Goal: Information Seeking & Learning: Learn about a topic

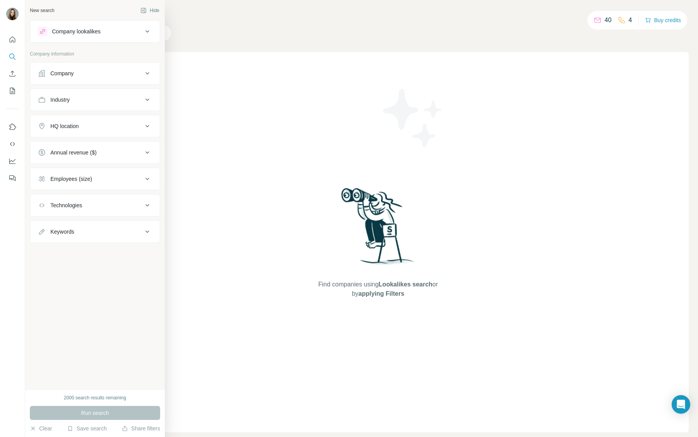
click at [55, 76] on div "Company" at bounding box center [61, 73] width 23 height 8
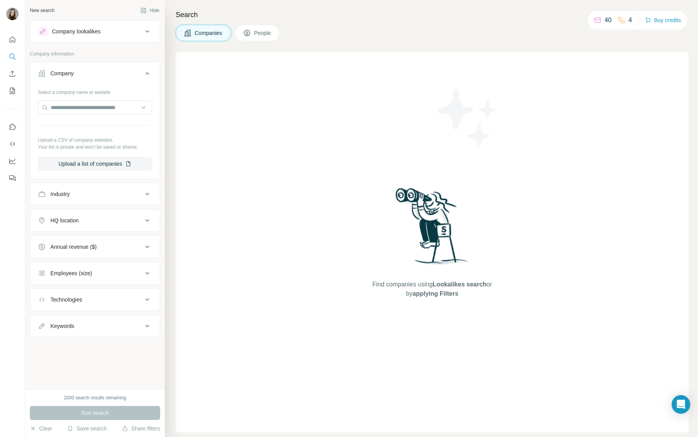
click at [71, 198] on button "Industry" at bounding box center [94, 194] width 129 height 19
click at [93, 29] on div "Company lookalikes" at bounding box center [76, 32] width 48 height 8
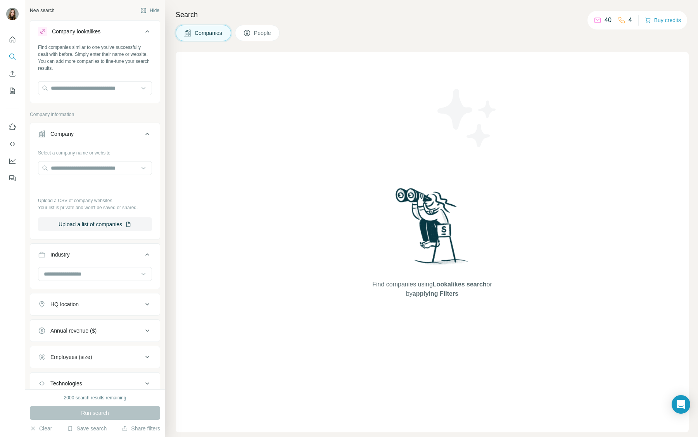
click at [148, 33] on icon at bounding box center [147, 31] width 9 height 9
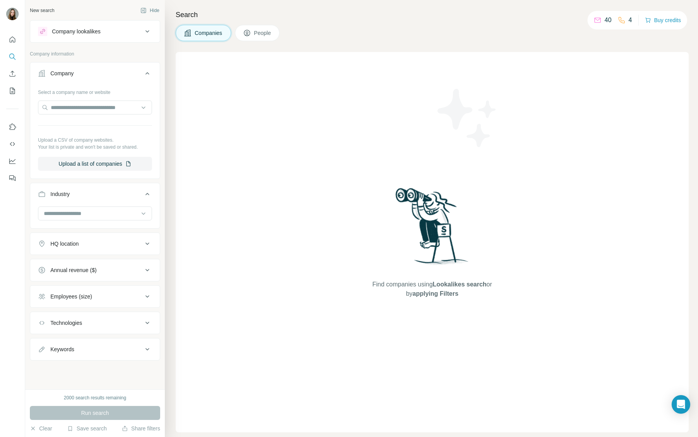
click at [83, 26] on button "Company lookalikes" at bounding box center [94, 31] width 129 height 19
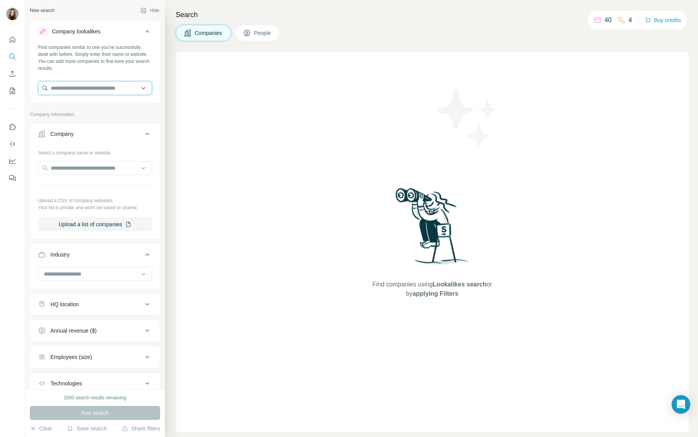
click at [83, 93] on input "text" at bounding box center [95, 88] width 114 height 14
type input "******"
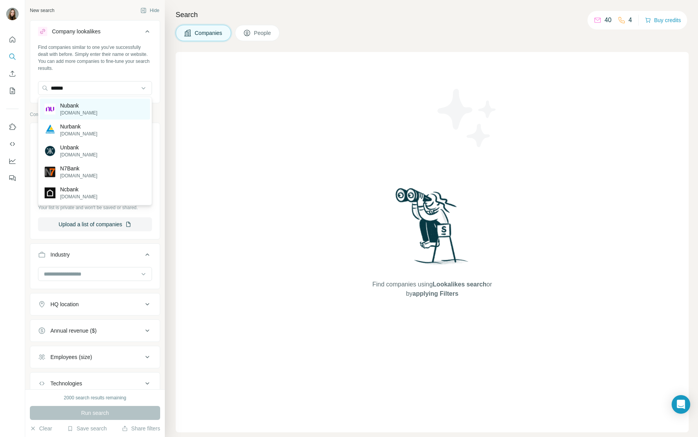
click at [88, 108] on p "Nubank" at bounding box center [78, 106] width 37 height 8
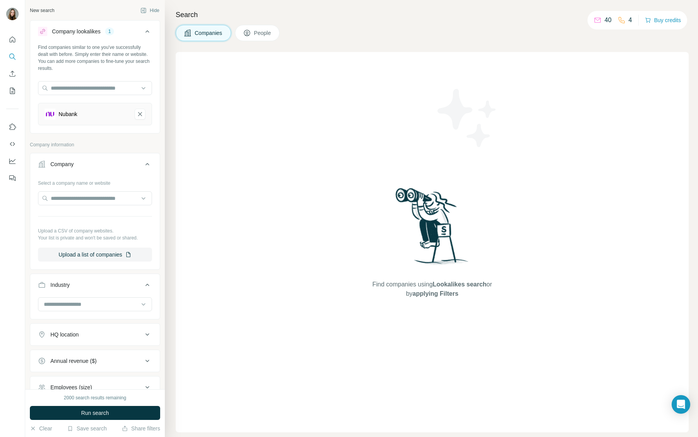
click at [199, 93] on div "Find companies using Lookalikes search or by applying Filters" at bounding box center [432, 242] width 513 height 380
click at [604, 21] on p "40" at bounding box center [607, 20] width 7 height 9
click at [628, 20] on p "4" at bounding box center [629, 20] width 3 height 9
click at [655, 20] on button "Buy credits" at bounding box center [663, 20] width 36 height 11
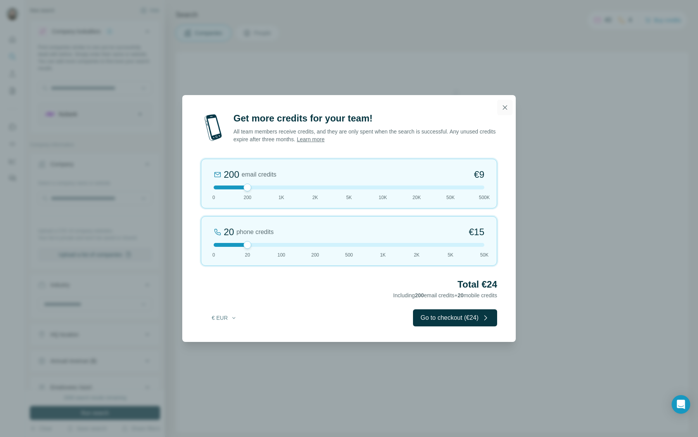
click at [501, 105] on icon "button" at bounding box center [505, 108] width 8 height 8
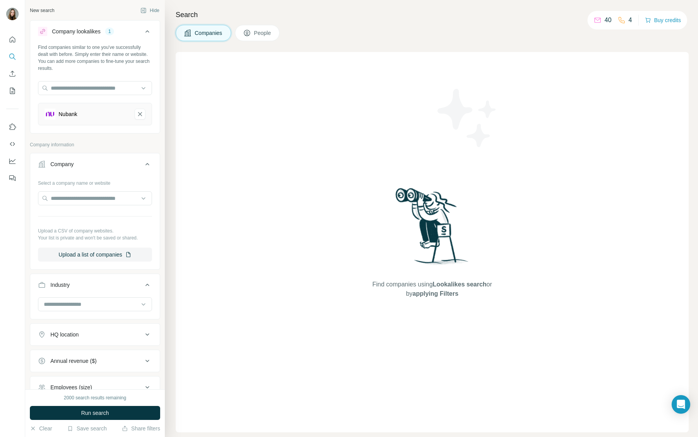
click at [606, 21] on p "40" at bounding box center [607, 20] width 7 height 9
click at [620, 21] on icon at bounding box center [621, 20] width 6 height 6
click at [654, 19] on button "Buy credits" at bounding box center [663, 20] width 36 height 11
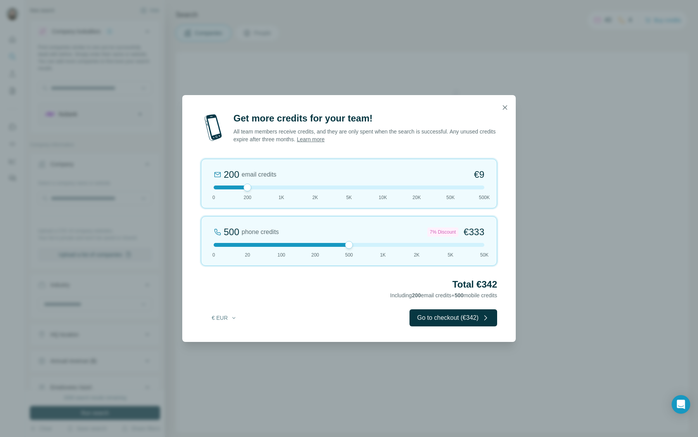
drag, startPoint x: 249, startPoint y: 245, endPoint x: 339, endPoint y: 241, distance: 89.7
click at [339, 241] on div "500 phone credits 7% Discount €333 0 20 100 200 500 1K 2K 5K 50K" at bounding box center [349, 241] width 296 height 50
click at [504, 112] on button "button" at bounding box center [505, 108] width 16 height 16
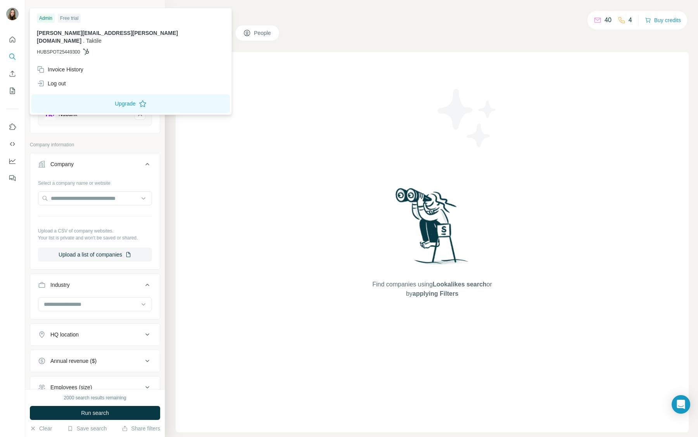
click at [11, 16] on img at bounding box center [12, 14] width 12 height 12
click at [72, 20] on div "Free trial" at bounding box center [69, 18] width 23 height 9
click at [54, 66] on div "Invoice History" at bounding box center [60, 70] width 47 height 8
click at [310, 95] on div "Find companies using Lookalikes search or by applying Filters" at bounding box center [432, 242] width 513 height 380
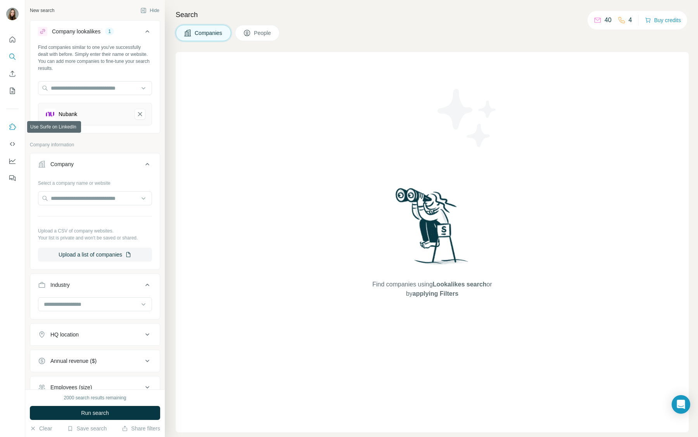
click at [12, 130] on icon "Use Surfe on LinkedIn" at bounding box center [13, 127] width 8 height 8
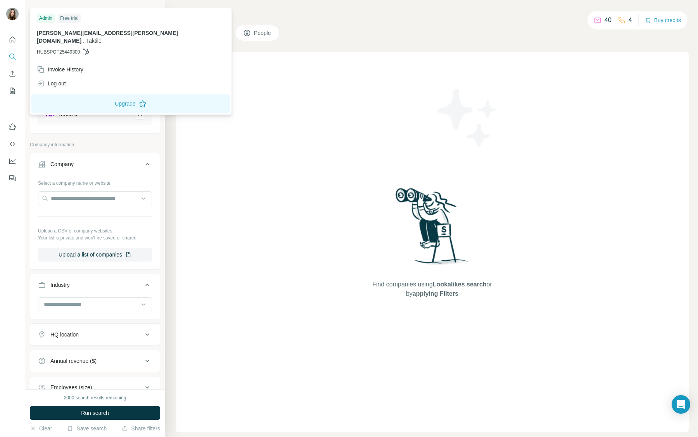
click at [9, 17] on img at bounding box center [12, 14] width 12 height 12
click at [37, 425] on button "Clear" at bounding box center [41, 428] width 22 height 8
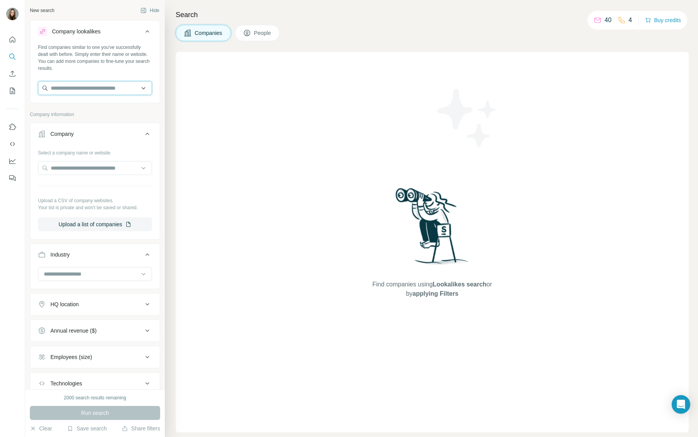
click at [97, 85] on input "text" at bounding box center [95, 88] width 114 height 14
type input "******"
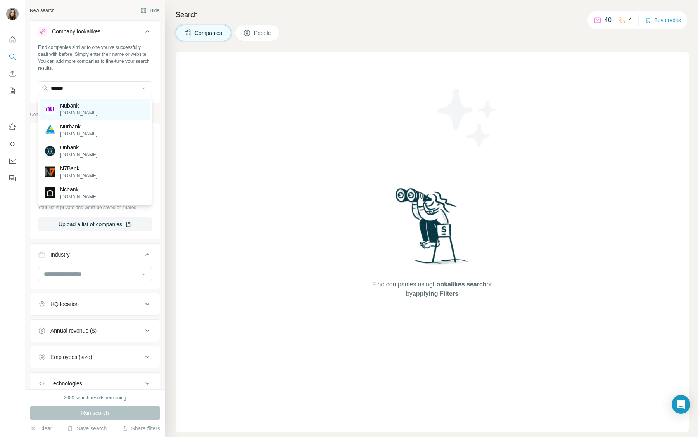
click at [98, 102] on div "Nubank [DOMAIN_NAME]" at bounding box center [95, 108] width 110 height 21
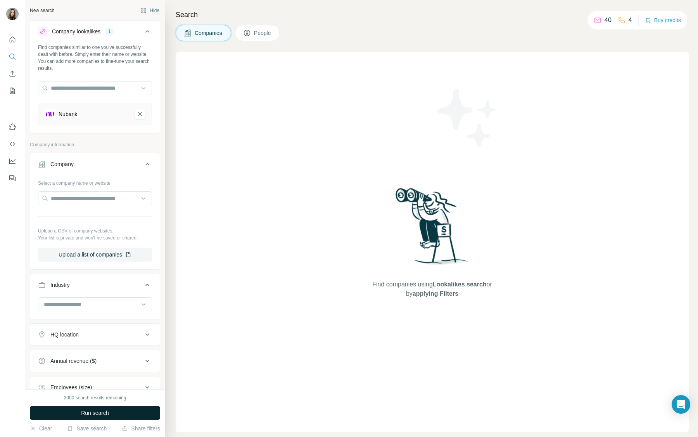
click at [91, 409] on span "Run search" at bounding box center [95, 413] width 28 height 8
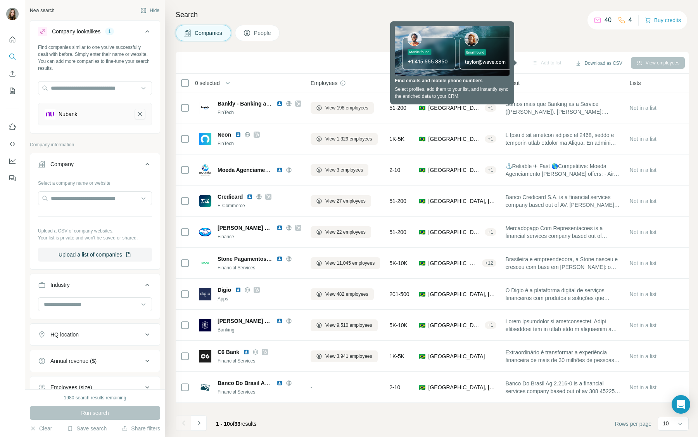
click at [142, 119] on button "Nubank-remove-button" at bounding box center [140, 114] width 11 height 11
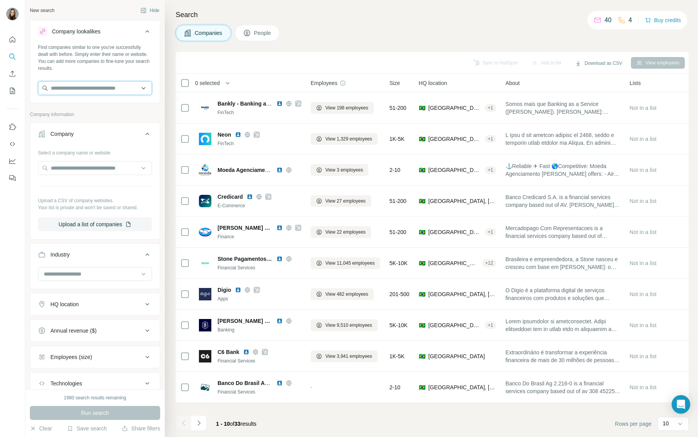
click at [101, 90] on input "text" at bounding box center [95, 88] width 114 height 14
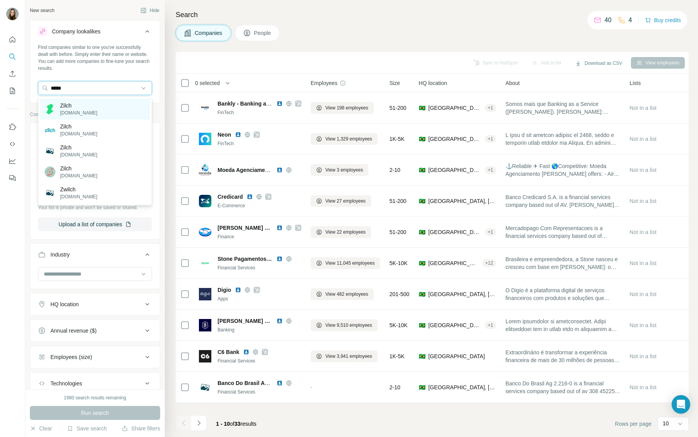
type input "*****"
click at [80, 108] on p "Zilch" at bounding box center [78, 106] width 37 height 8
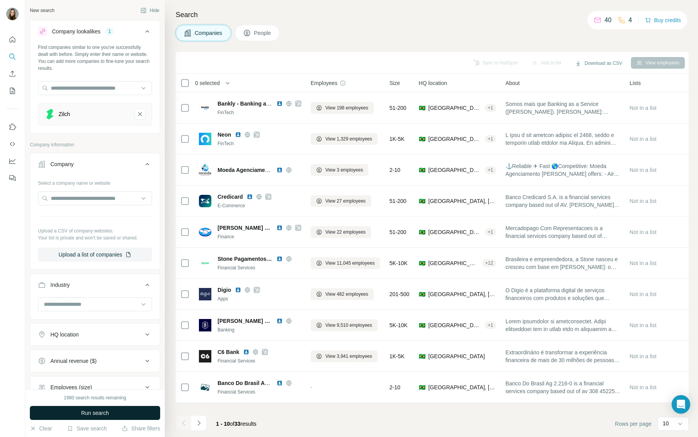
click at [115, 415] on button "Run search" at bounding box center [95, 413] width 130 height 14
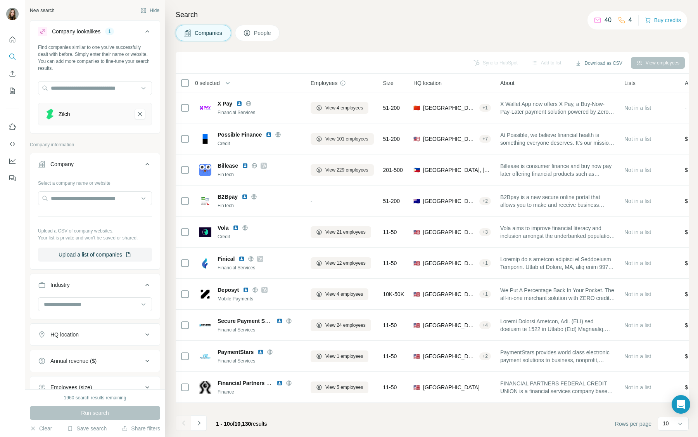
click at [98, 335] on div "HQ location" at bounding box center [90, 334] width 105 height 8
click at [83, 353] on input "text" at bounding box center [95, 354] width 114 height 14
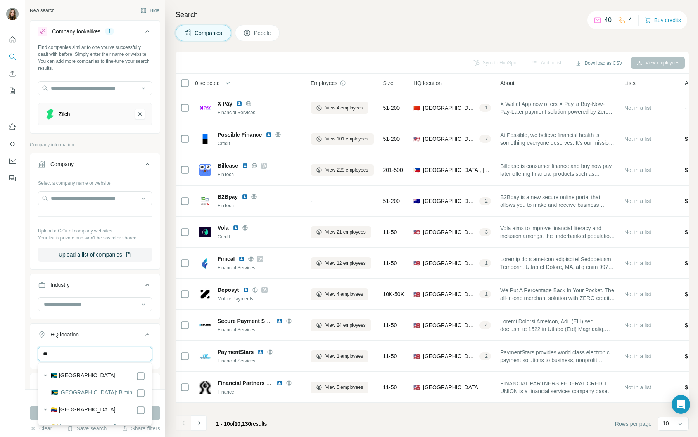
type input "*"
type input "********"
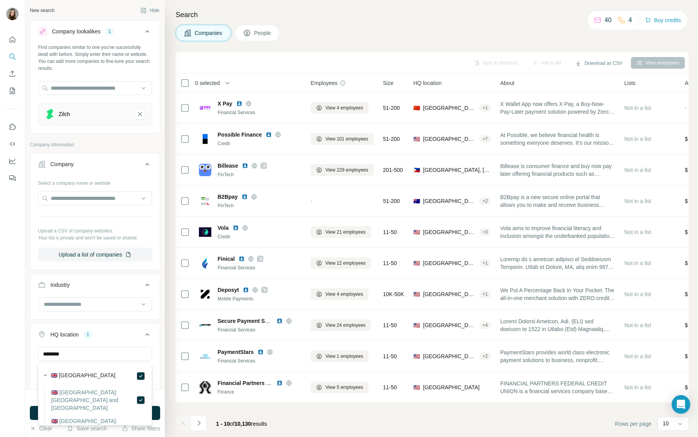
click at [163, 328] on body "New search Hide Company lookalikes 1 Find companies similar to one you've succe…" at bounding box center [349, 218] width 698 height 437
click at [163, 336] on div "New search Hide Company lookalikes 1 Find companies similar to one you've succe…" at bounding box center [95, 194] width 140 height 389
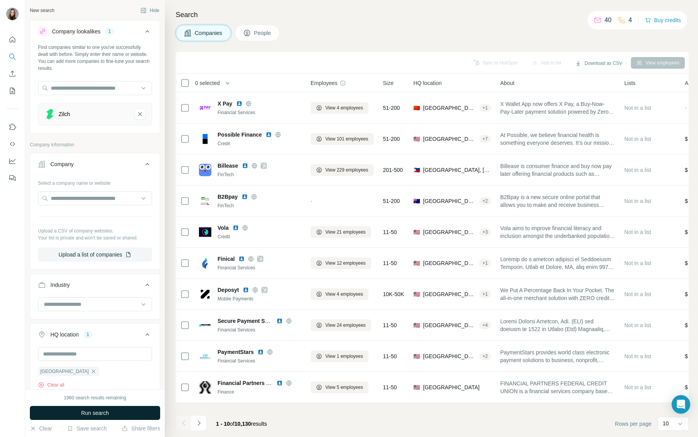
click at [119, 414] on button "Run search" at bounding box center [95, 413] width 130 height 14
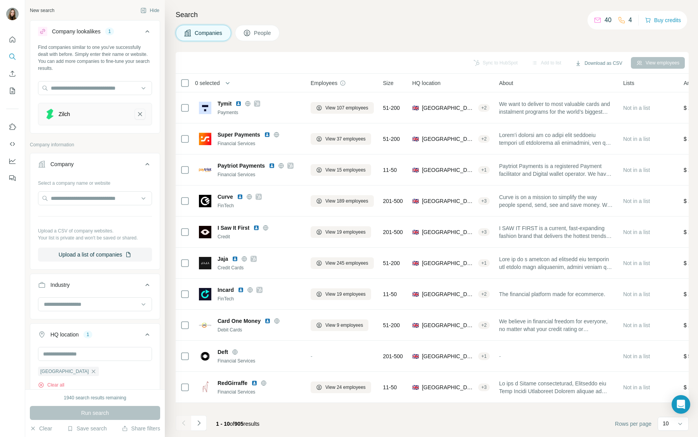
click at [142, 115] on icon "Zilch-remove-button" at bounding box center [139, 114] width 7 height 8
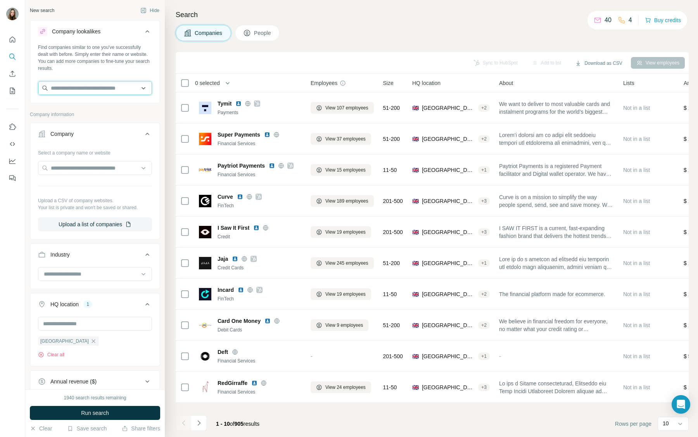
click at [109, 93] on input "text" at bounding box center [95, 88] width 114 height 14
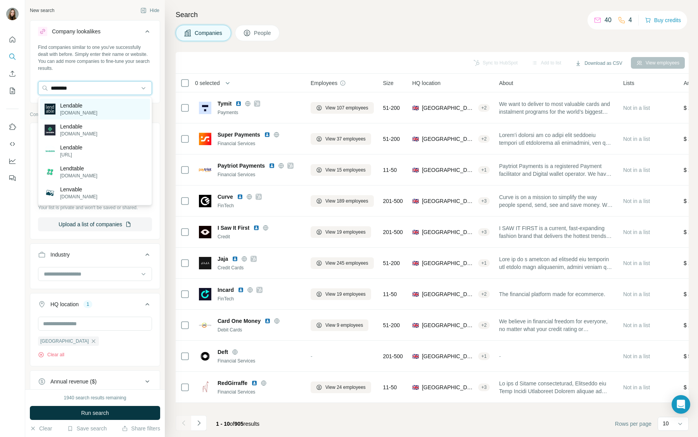
type input "********"
click at [97, 109] on div "Lendable [DOMAIN_NAME]" at bounding box center [95, 108] width 110 height 21
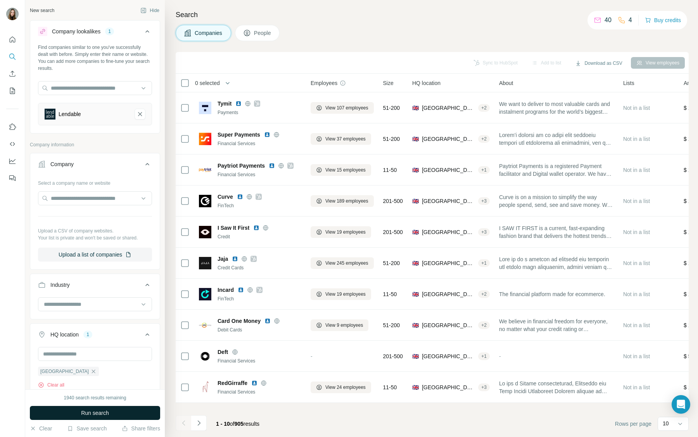
click at [88, 415] on span "Run search" at bounding box center [95, 413] width 28 height 8
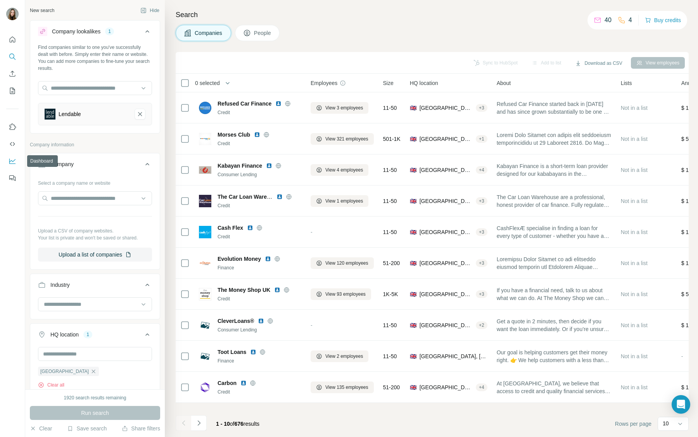
click at [12, 159] on icon "Dashboard" at bounding box center [13, 161] width 8 height 8
